Goal: Information Seeking & Learning: Learn about a topic

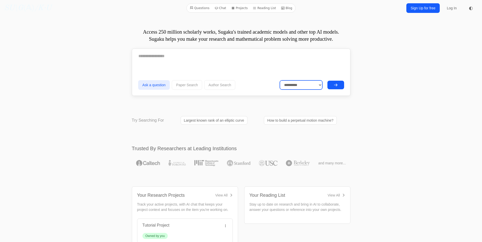
click at [319, 83] on select "**********" at bounding box center [301, 84] width 42 height 9
click at [232, 122] on link "Largest known rank of an elliptic curve" at bounding box center [214, 120] width 67 height 9
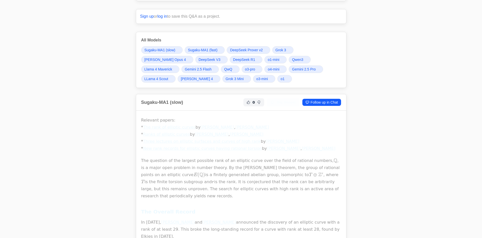
scroll to position [101, 0]
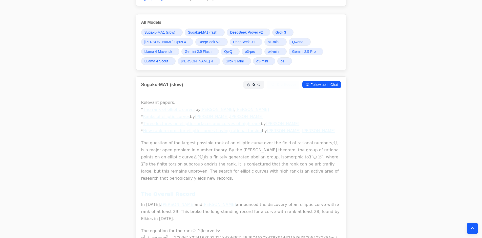
click at [196, 123] on link "Three lectures on elliptic surfaces and curves of high rank" at bounding box center [202, 123] width 118 height 5
click at [174, 132] on link "New rank records for elliptic curves having rational torsion" at bounding box center [202, 131] width 119 height 5
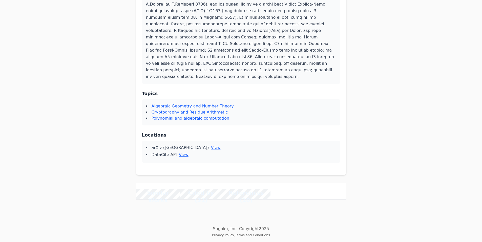
scroll to position [253, 0]
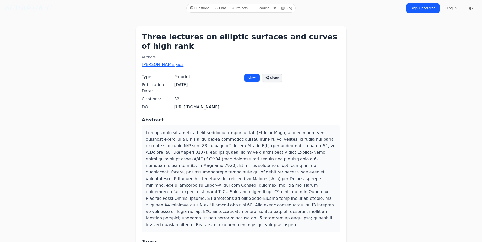
click at [247, 78] on link "View" at bounding box center [252, 78] width 16 height 8
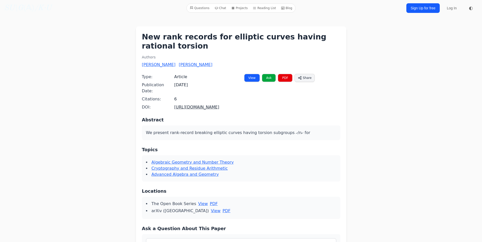
click at [201, 105] on link "[URL][DOMAIN_NAME]" at bounding box center [196, 107] width 45 height 5
click at [281, 78] on link "PDF" at bounding box center [285, 78] width 14 height 8
